Goal: Transaction & Acquisition: Purchase product/service

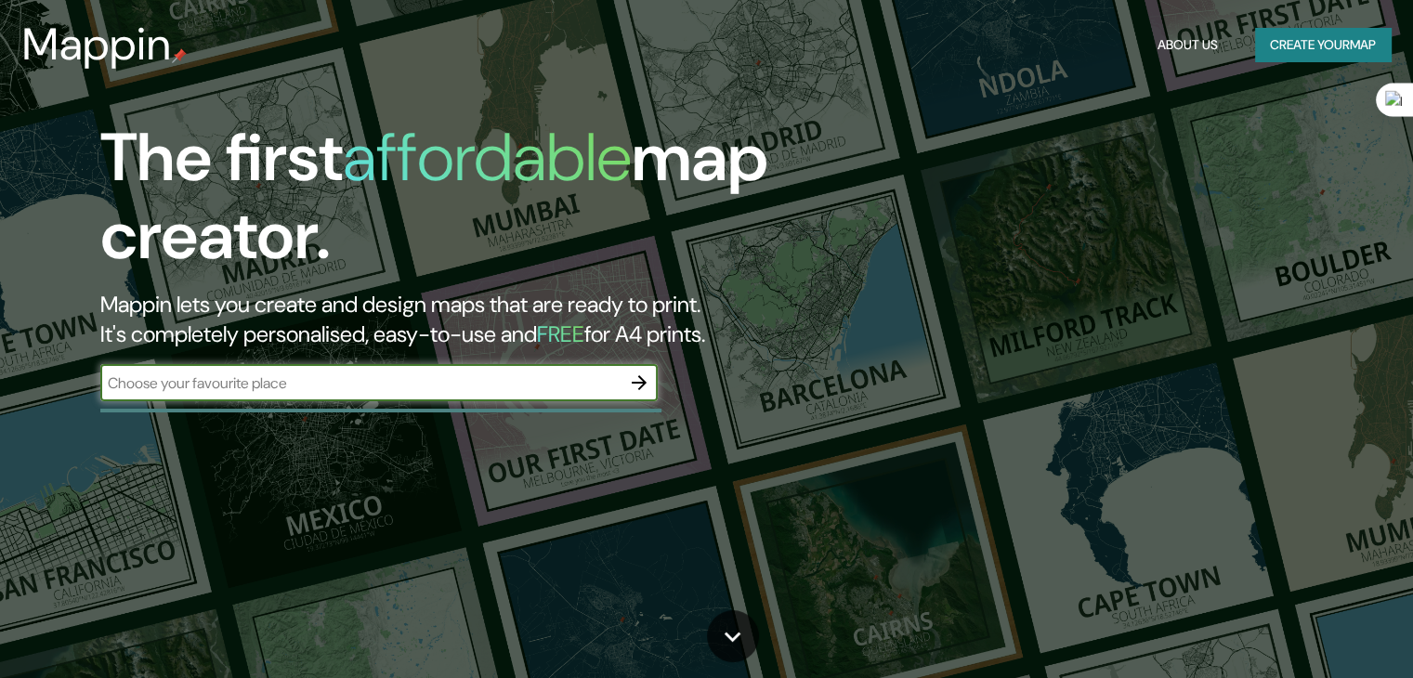
click at [580, 380] on input "text" at bounding box center [360, 382] width 520 height 21
click at [581, 384] on input "text" at bounding box center [360, 382] width 520 height 21
click at [646, 384] on icon "button" at bounding box center [639, 383] width 22 height 22
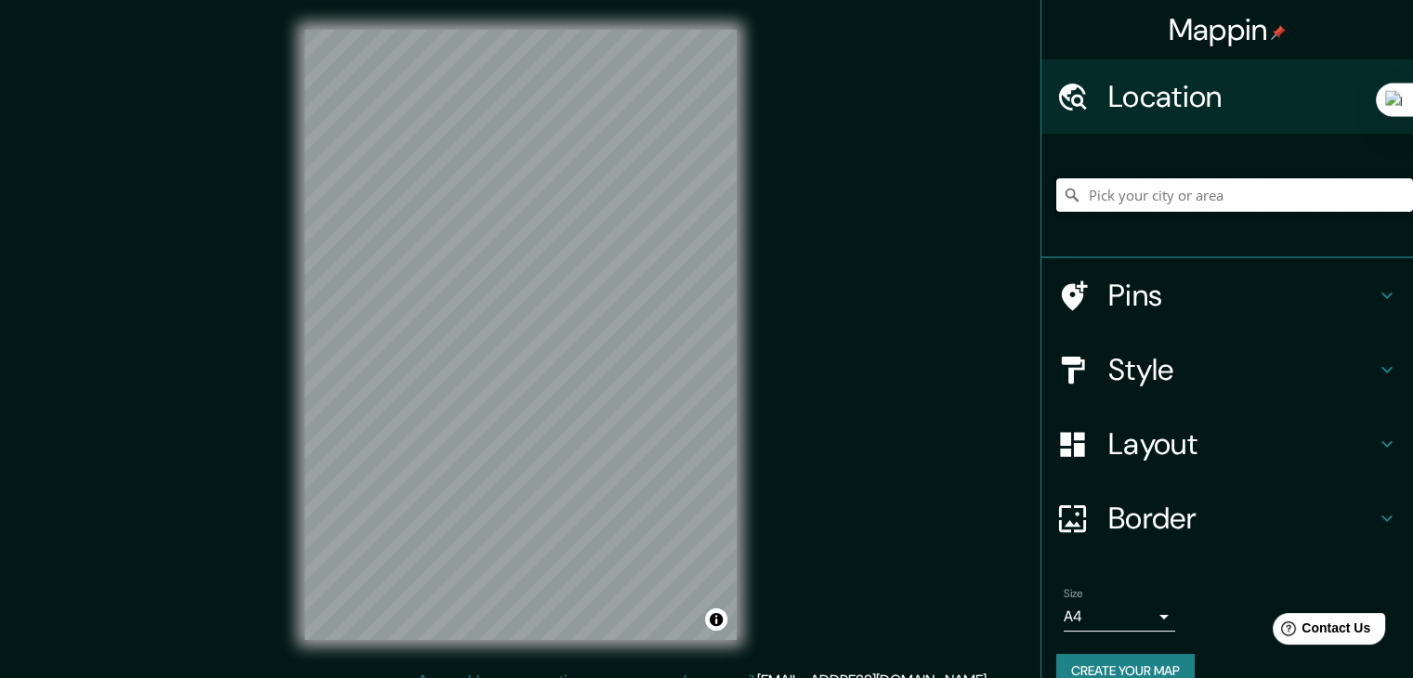
click at [1143, 194] on input "Pick your city or area" at bounding box center [1234, 194] width 357 height 33
type input "[GEOGRAPHIC_DATA], [GEOGRAPHIC_DATA], [GEOGRAPHIC_DATA]"
click at [1255, 287] on h4 "Pins" at bounding box center [1242, 295] width 268 height 37
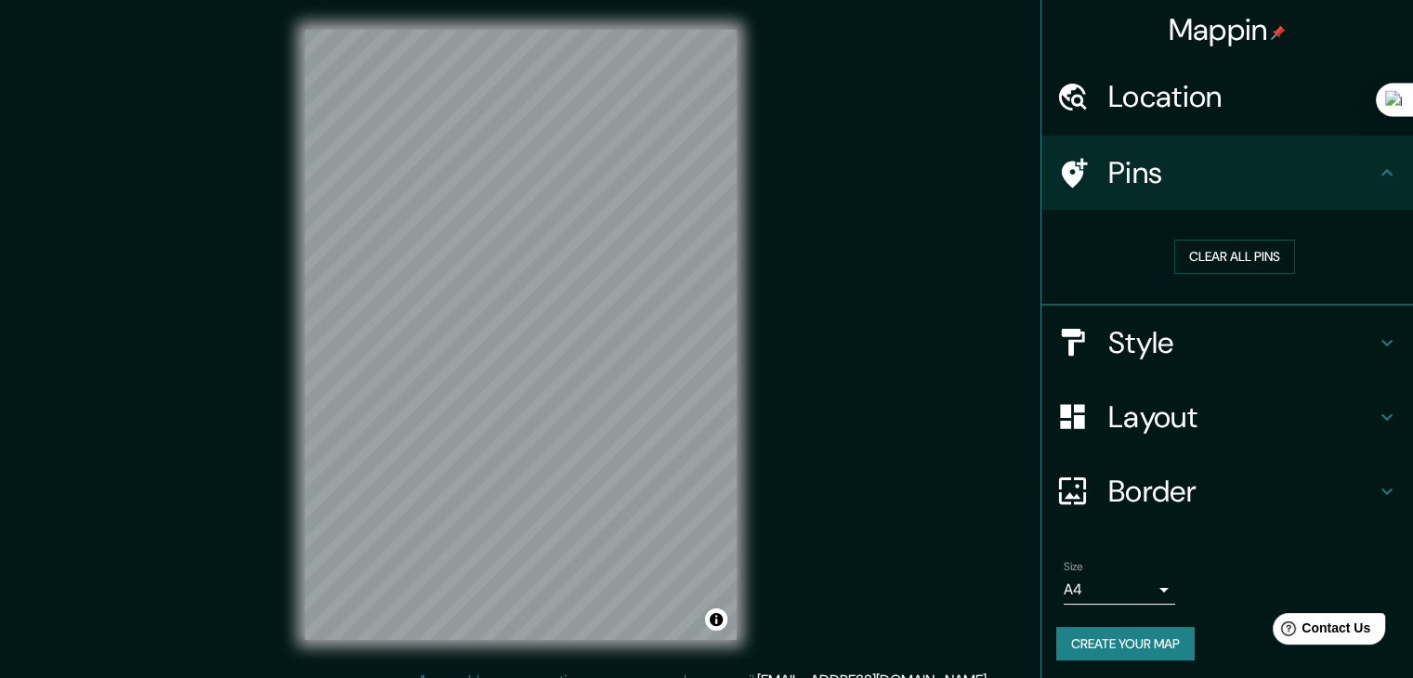
click at [1248, 335] on h4 "Style" at bounding box center [1242, 342] width 268 height 37
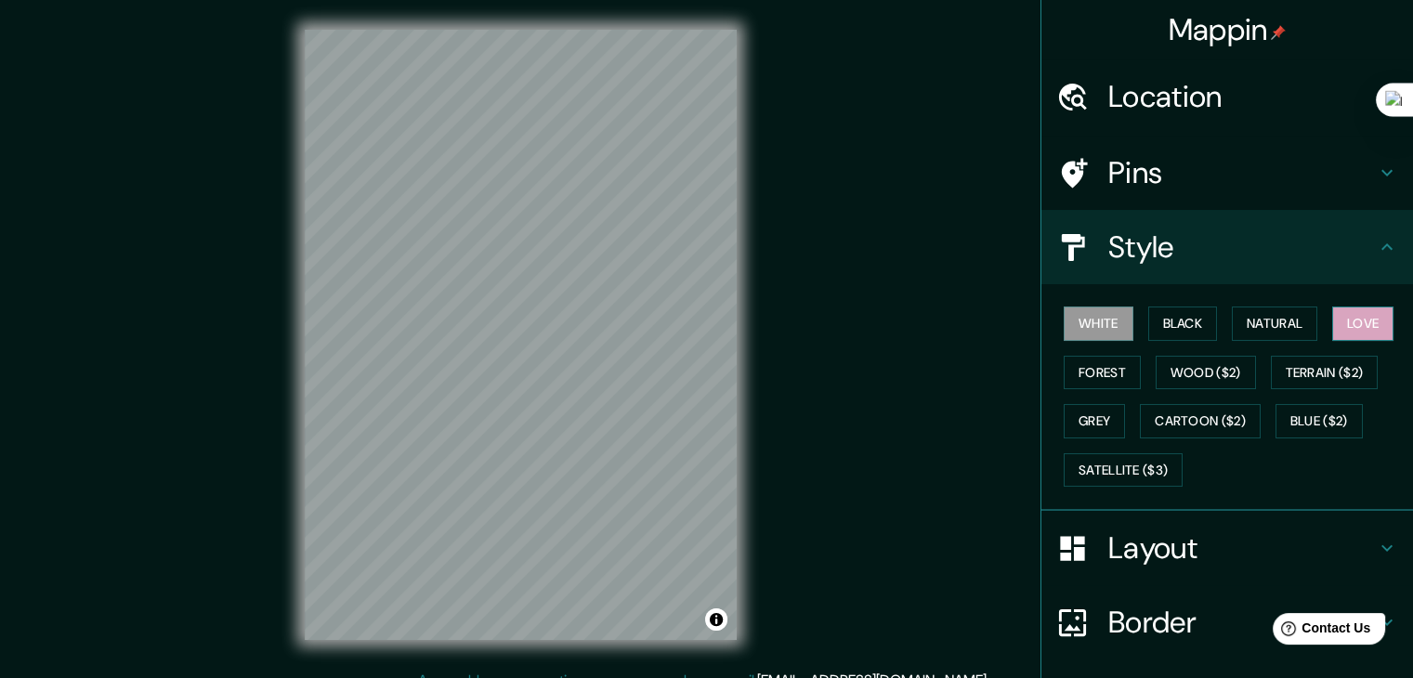
click at [1370, 326] on button "Love" at bounding box center [1362, 324] width 61 height 34
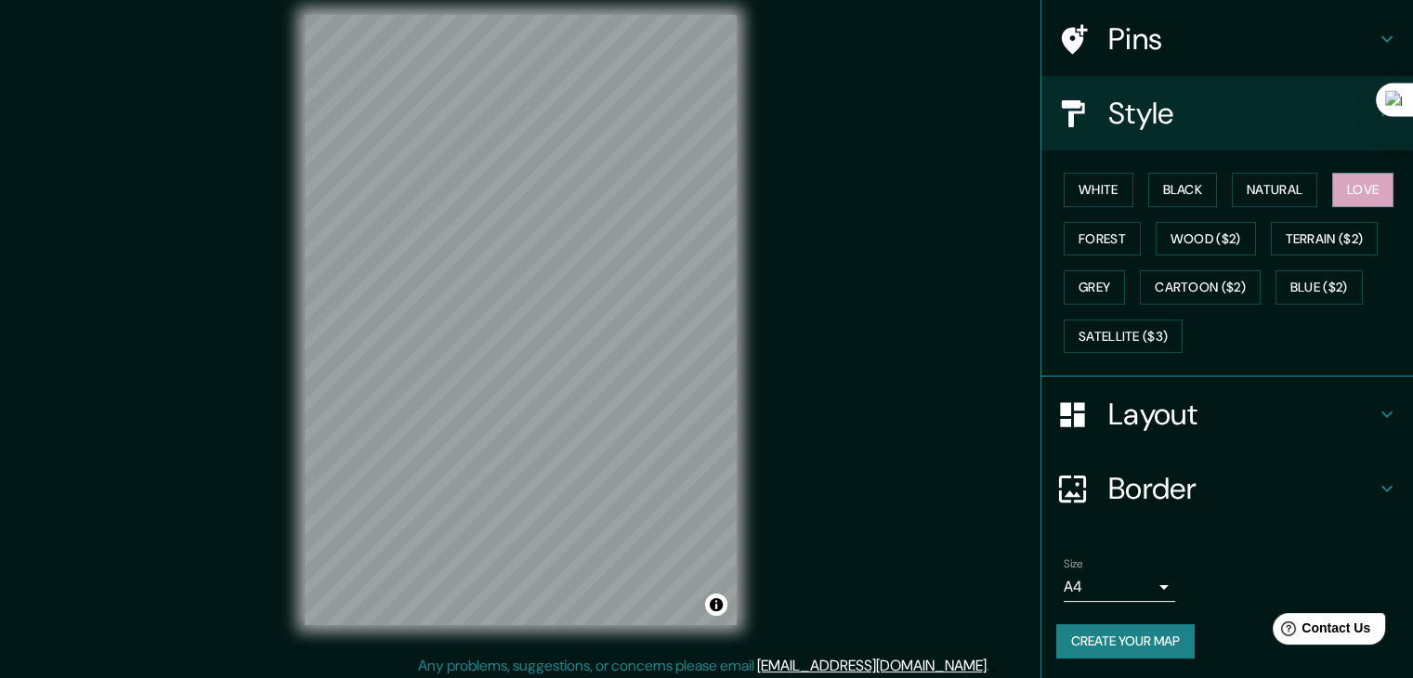
scroll to position [21, 0]
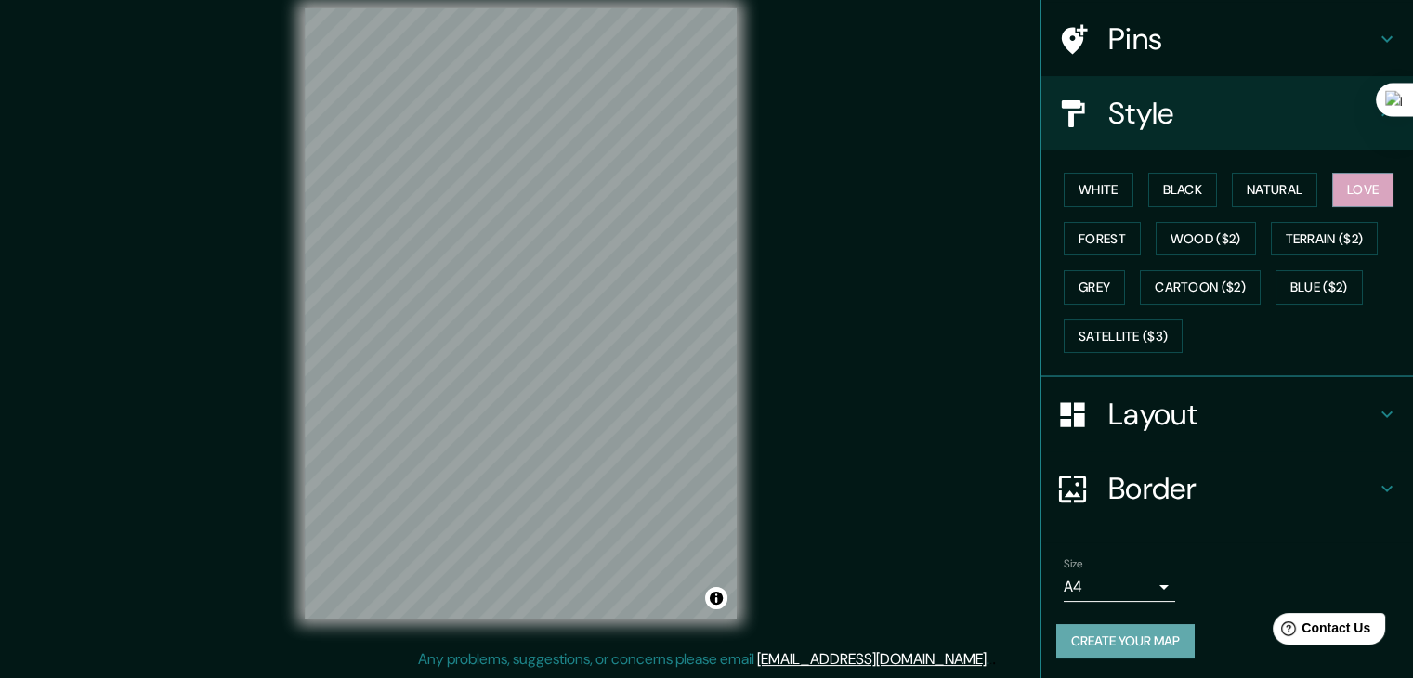
click at [1148, 628] on button "Create your map" at bounding box center [1125, 641] width 138 height 34
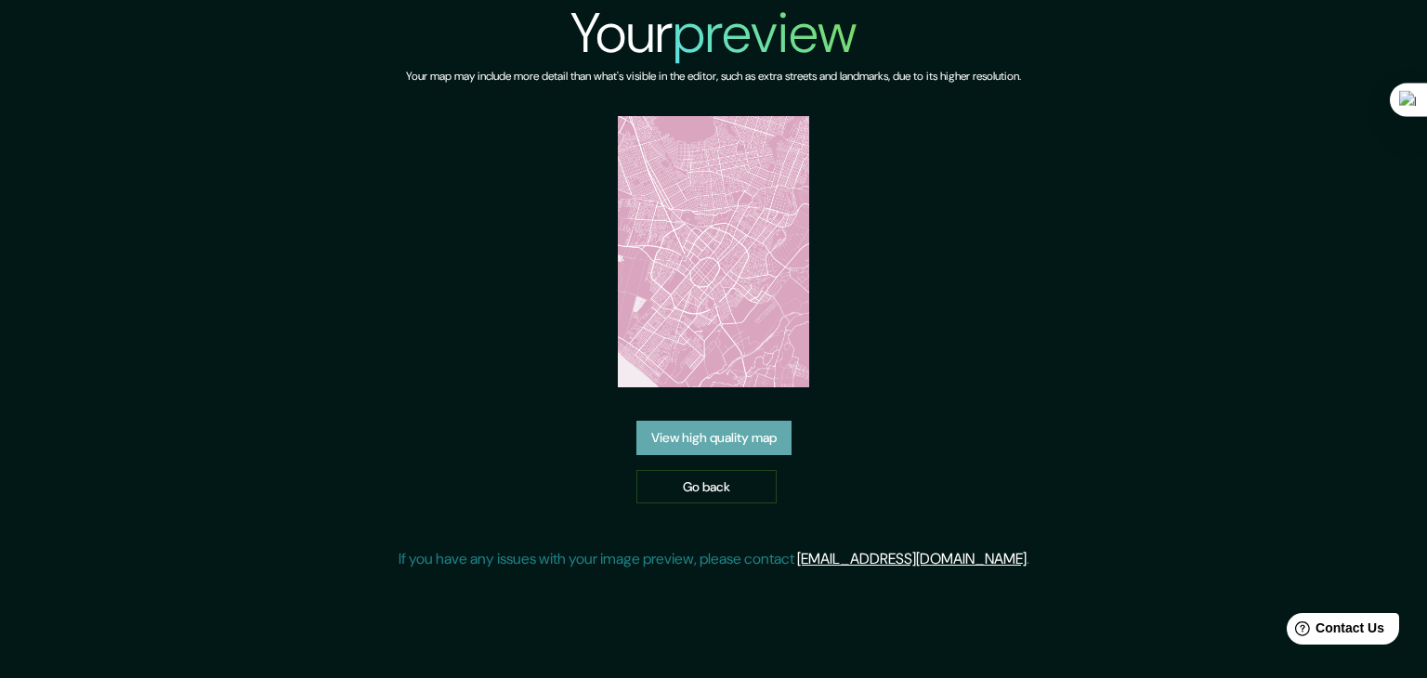
click at [747, 437] on link "View high quality map" at bounding box center [713, 438] width 155 height 34
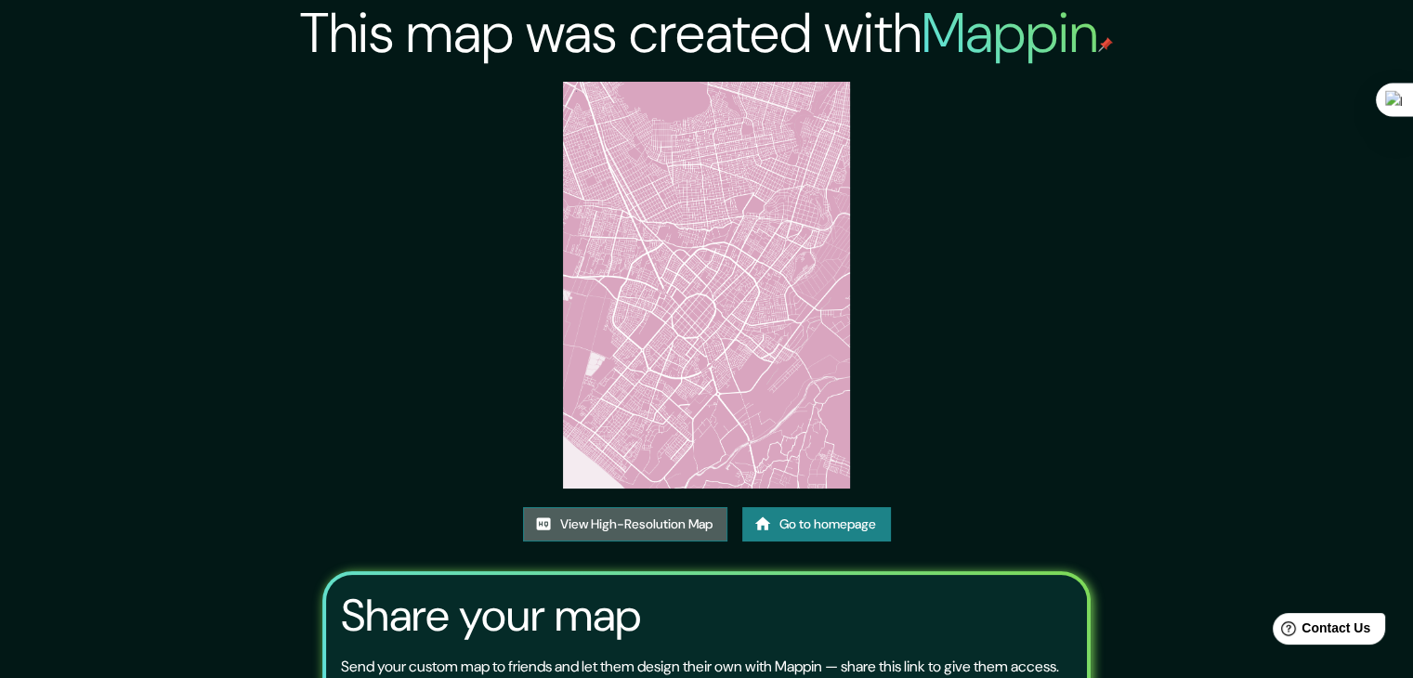
click at [657, 522] on link "View High-Resolution Map" at bounding box center [625, 524] width 204 height 34
